Goal: Task Accomplishment & Management: Manage account settings

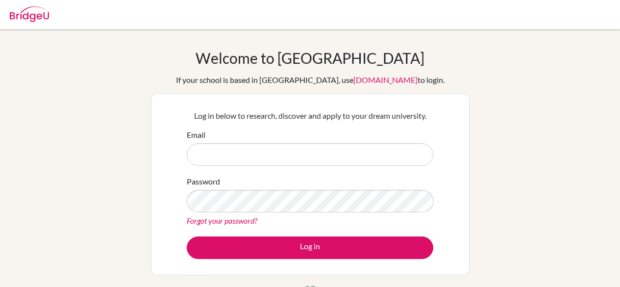
scroll to position [148, 0]
type input "[EMAIL_ADDRESS][DOMAIN_NAME]"
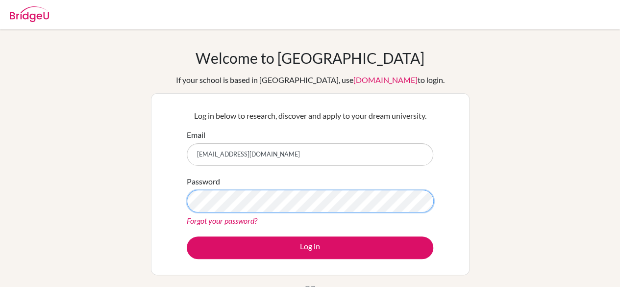
click at [187, 236] on button "Log in" at bounding box center [310, 247] width 247 height 23
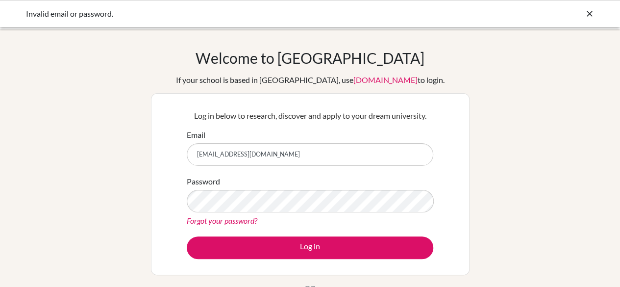
click at [592, 12] on icon at bounding box center [590, 14] width 10 height 10
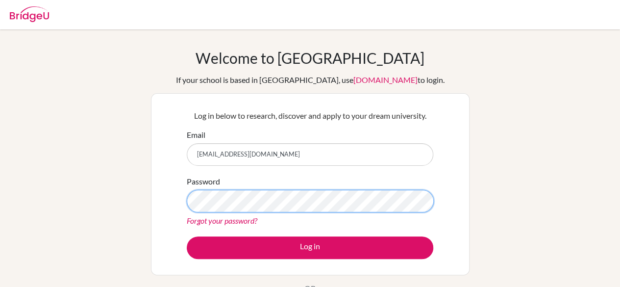
click at [187, 236] on button "Log in" at bounding box center [310, 247] width 247 height 23
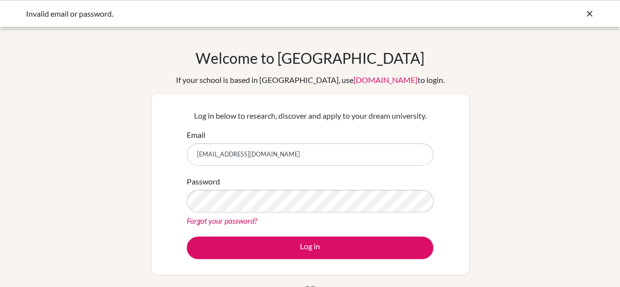
click at [589, 8] on div at bounding box center [590, 14] width 10 height 12
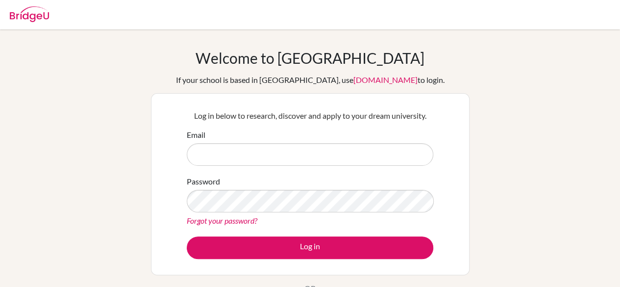
type input "[EMAIL_ADDRESS][DOMAIN_NAME]"
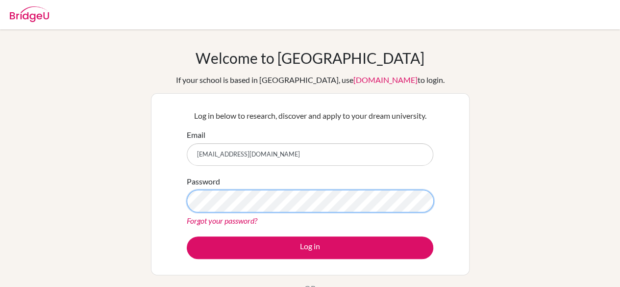
click at [187, 236] on button "Log in" at bounding box center [310, 247] width 247 height 23
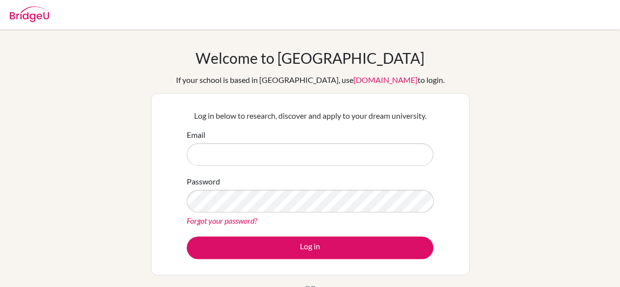
click at [243, 158] on input "Email" at bounding box center [310, 154] width 247 height 23
type input "[EMAIL_ADDRESS][DOMAIN_NAME]"
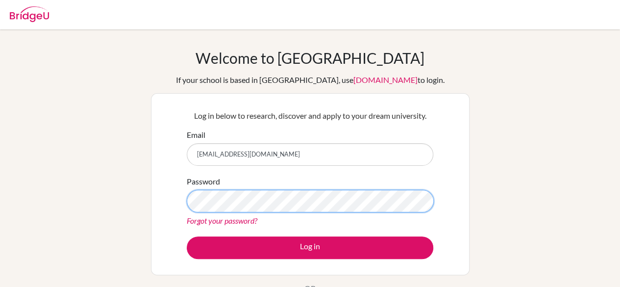
click at [187, 236] on button "Log in" at bounding box center [310, 247] width 247 height 23
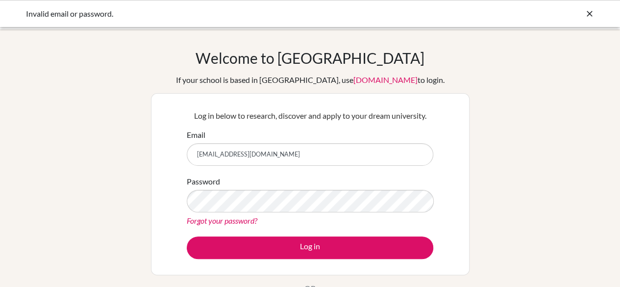
click at [582, 15] on div "Invalid email or password." at bounding box center [310, 14] width 569 height 12
click at [589, 15] on icon at bounding box center [590, 14] width 10 height 10
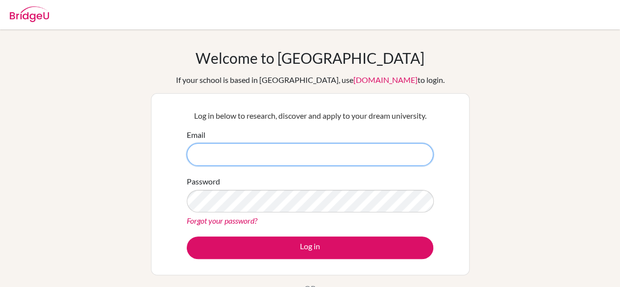
click at [215, 159] on input "Email" at bounding box center [310, 154] width 247 height 23
type input "[EMAIL_ADDRESS][DOMAIN_NAME]"
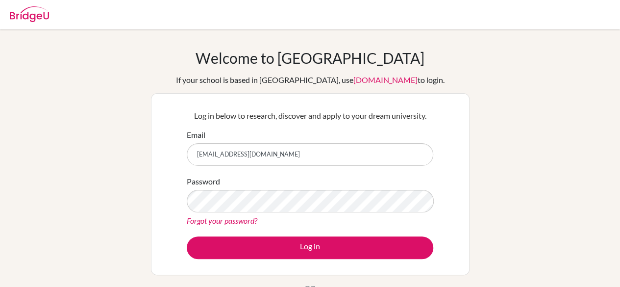
click at [223, 220] on link "Forgot your password?" at bounding box center [222, 220] width 71 height 9
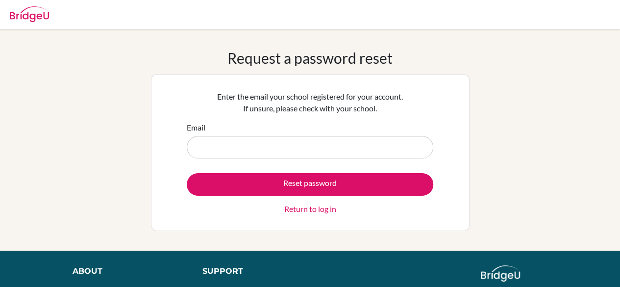
click at [245, 136] on input "Email" at bounding box center [310, 147] width 247 height 23
type input "maxnaharto@sekolahciputra.sch.id"
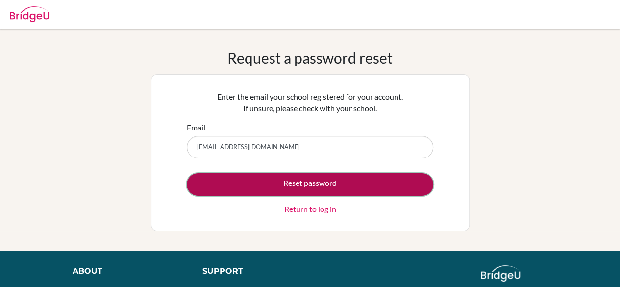
click at [274, 187] on button "Reset password" at bounding box center [310, 184] width 247 height 23
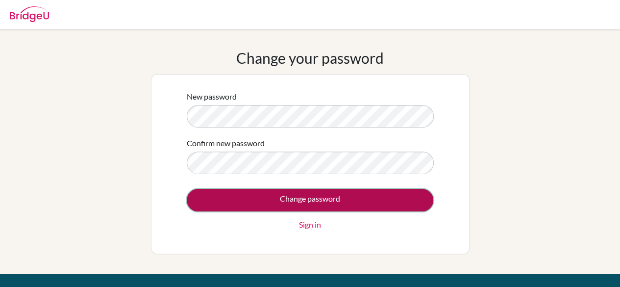
click at [262, 200] on input "Change password" at bounding box center [310, 200] width 247 height 23
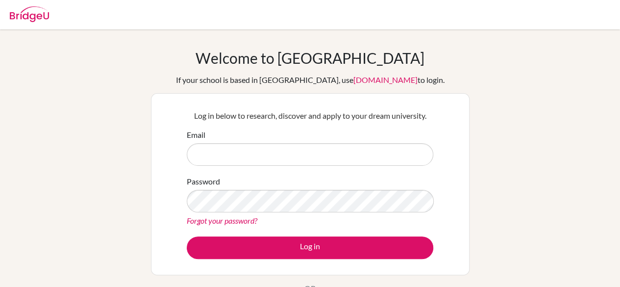
click at [383, 156] on input "Email" at bounding box center [310, 154] width 247 height 23
type input "[EMAIL_ADDRESS][DOMAIN_NAME]"
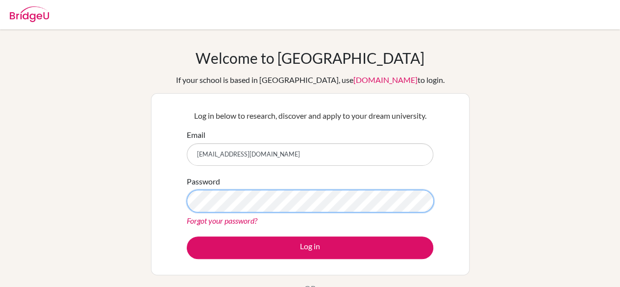
click at [187, 236] on button "Log in" at bounding box center [310, 247] width 247 height 23
